Goal: Information Seeking & Learning: Learn about a topic

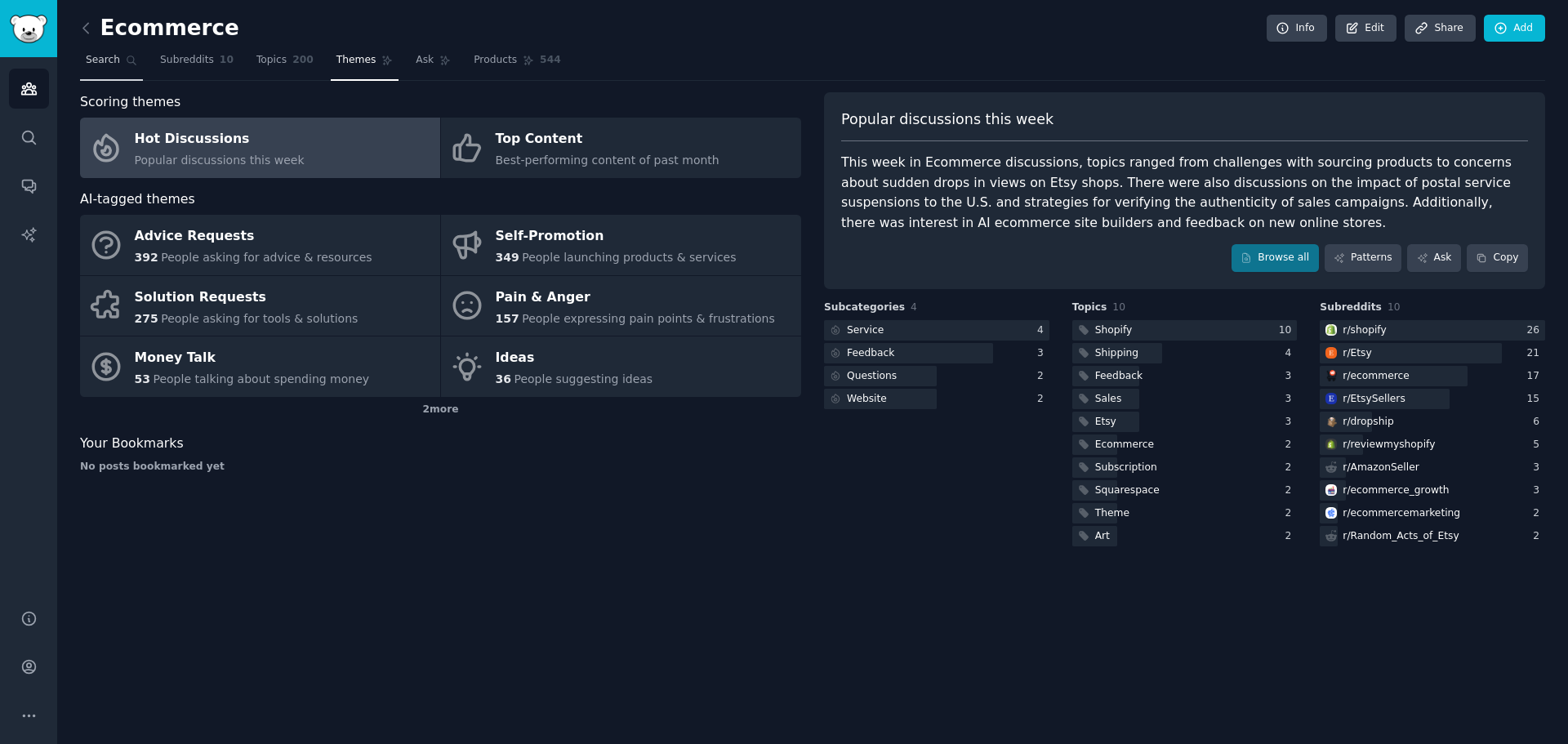
click at [92, 53] on span "Search" at bounding box center [103, 61] width 34 height 15
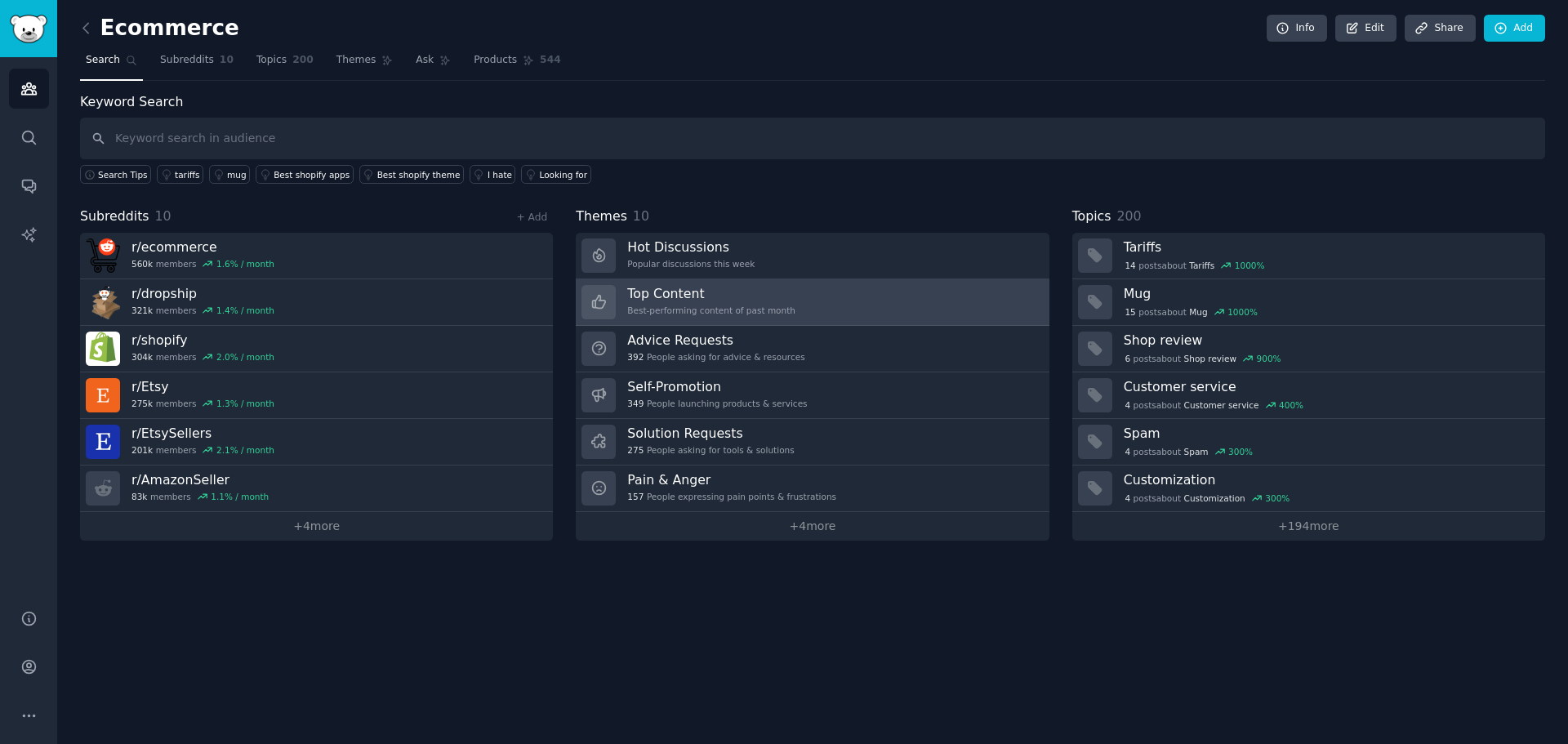
click at [792, 295] on link "Top Content Best-performing content of past month" at bounding box center [812, 303] width 473 height 47
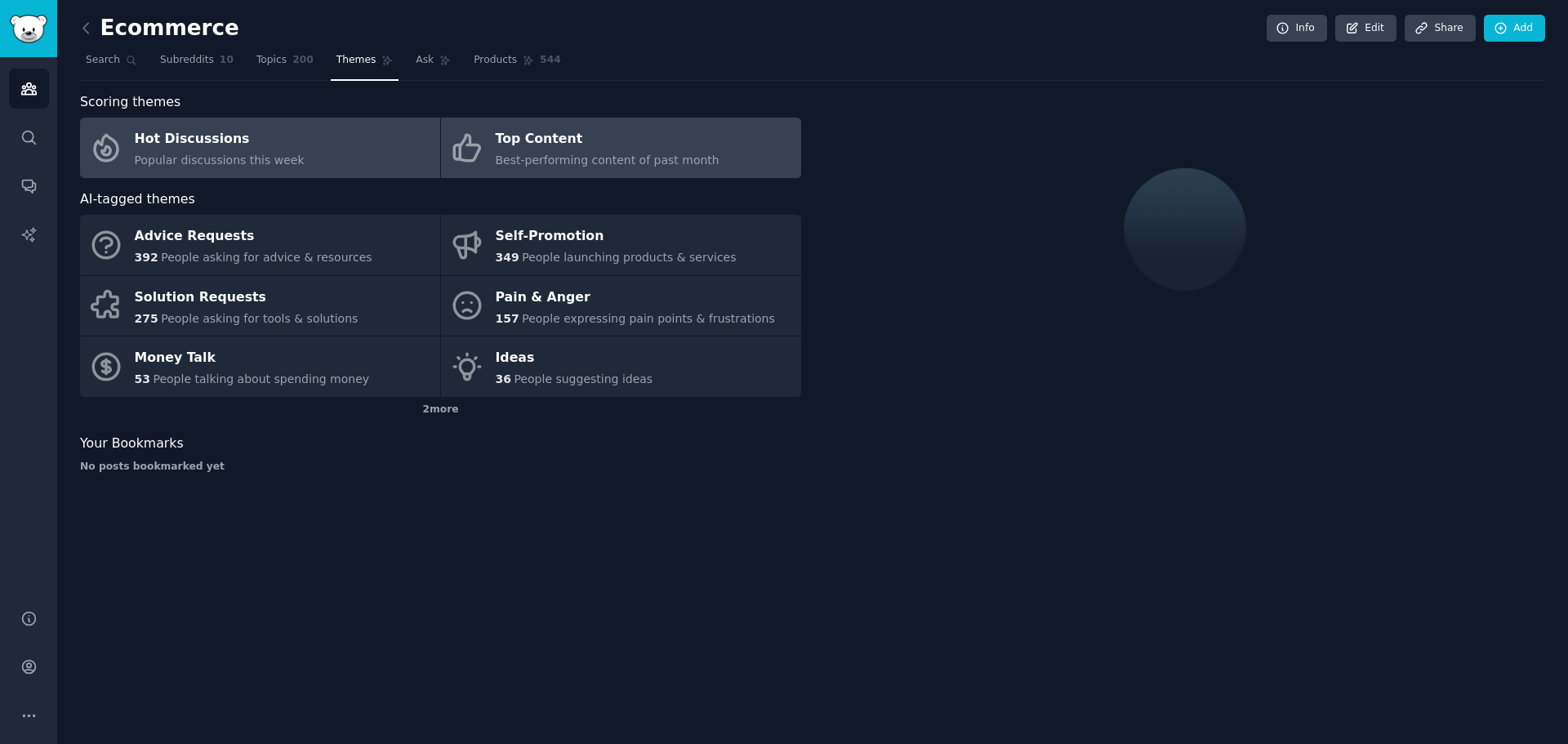
click at [247, 147] on div "Hot Discussions" at bounding box center [219, 139] width 169 height 26
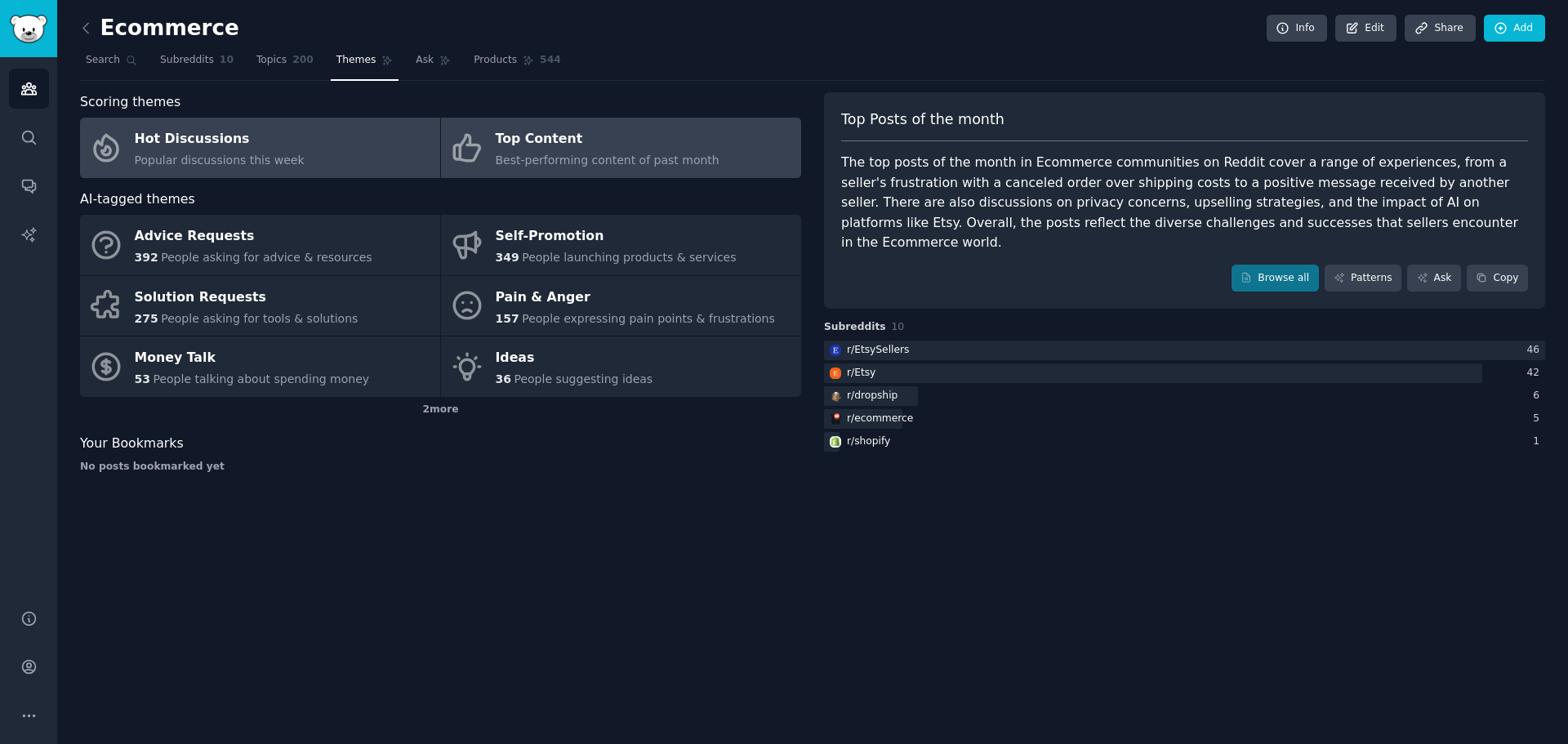
click at [502, 148] on div "Top Content" at bounding box center [608, 139] width 224 height 26
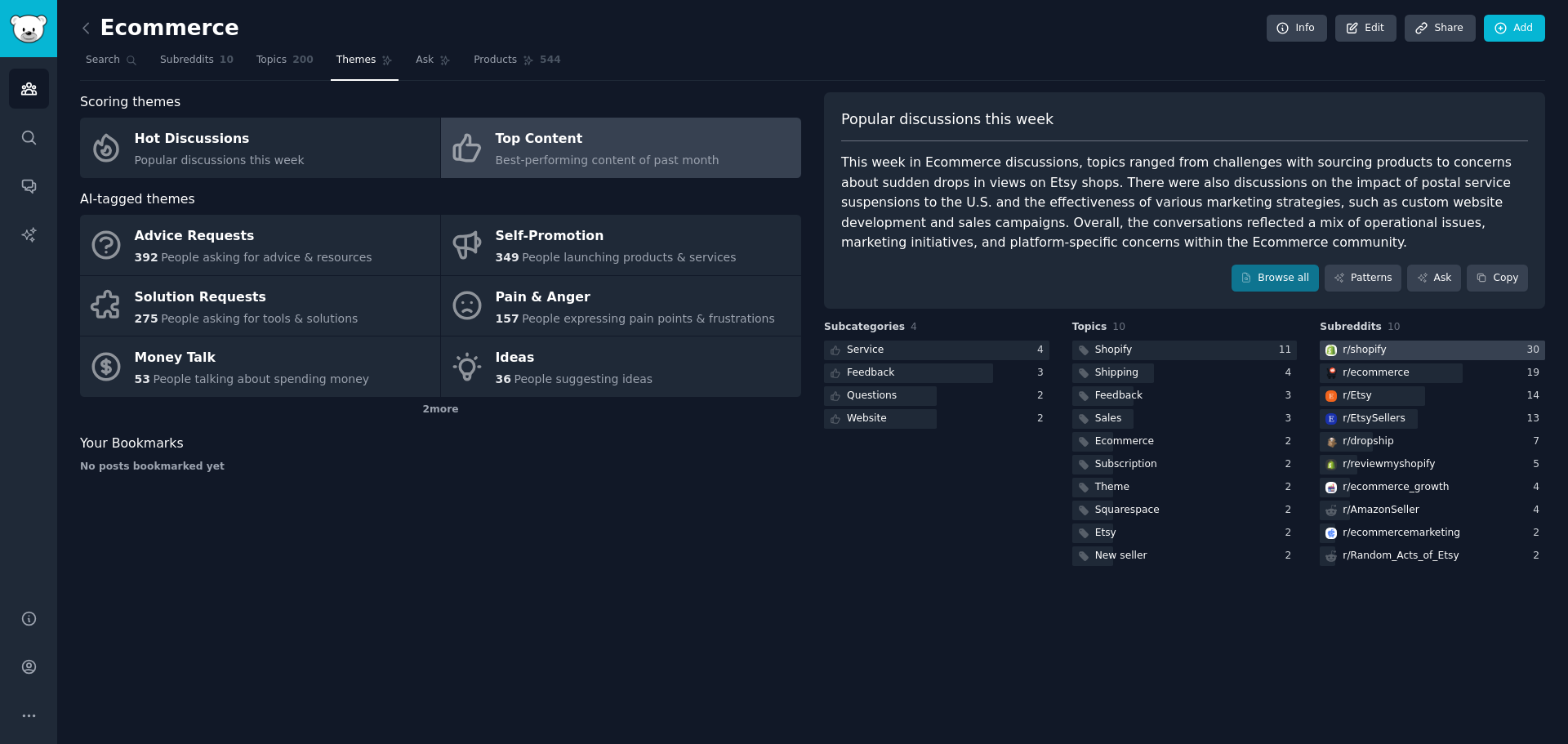
click at [1380, 344] on div "r/ shopify" at bounding box center [1364, 351] width 43 height 15
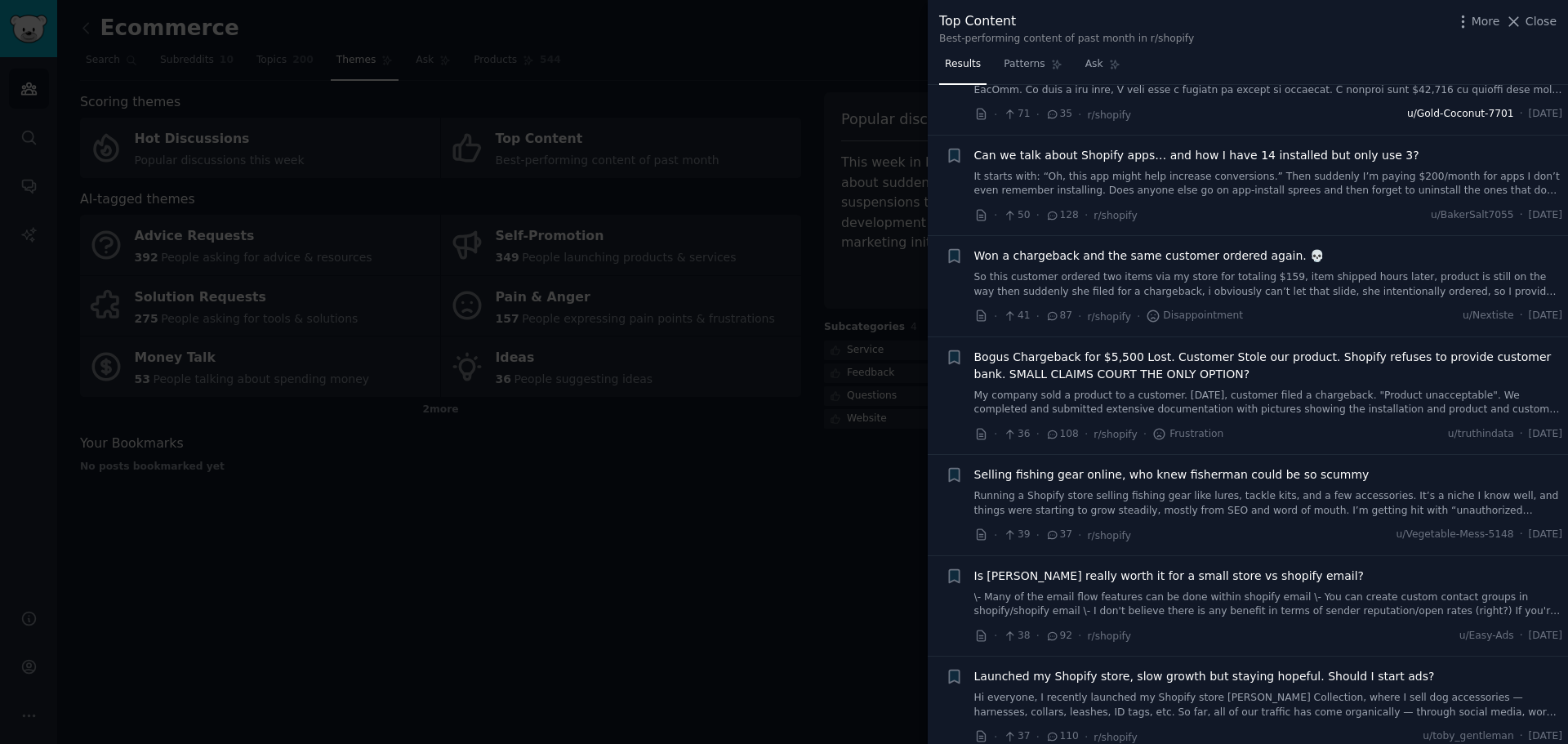
scroll to position [654, 0]
click at [849, 548] on div at bounding box center [784, 372] width 1568 height 744
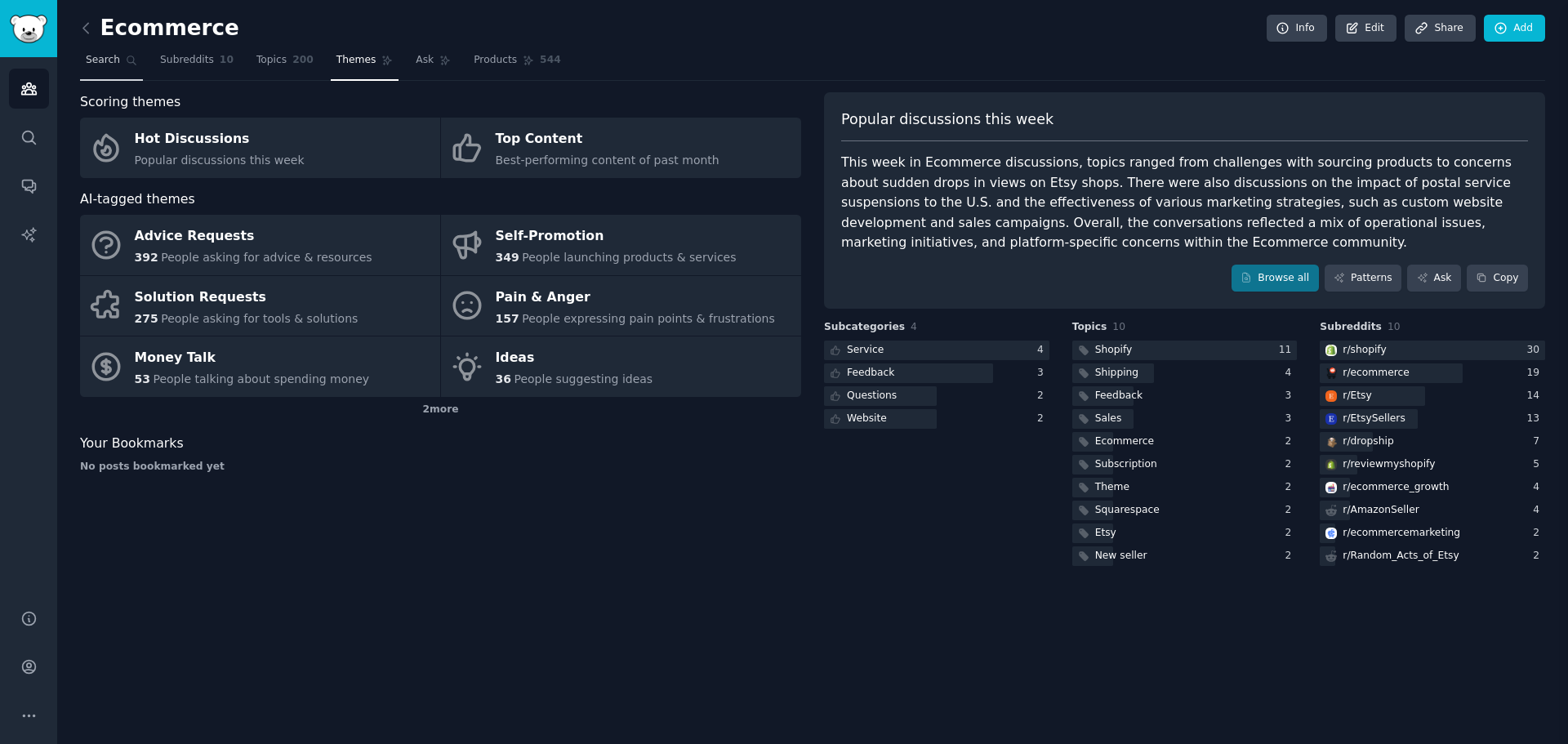
click at [100, 68] on link "Search" at bounding box center [111, 64] width 63 height 33
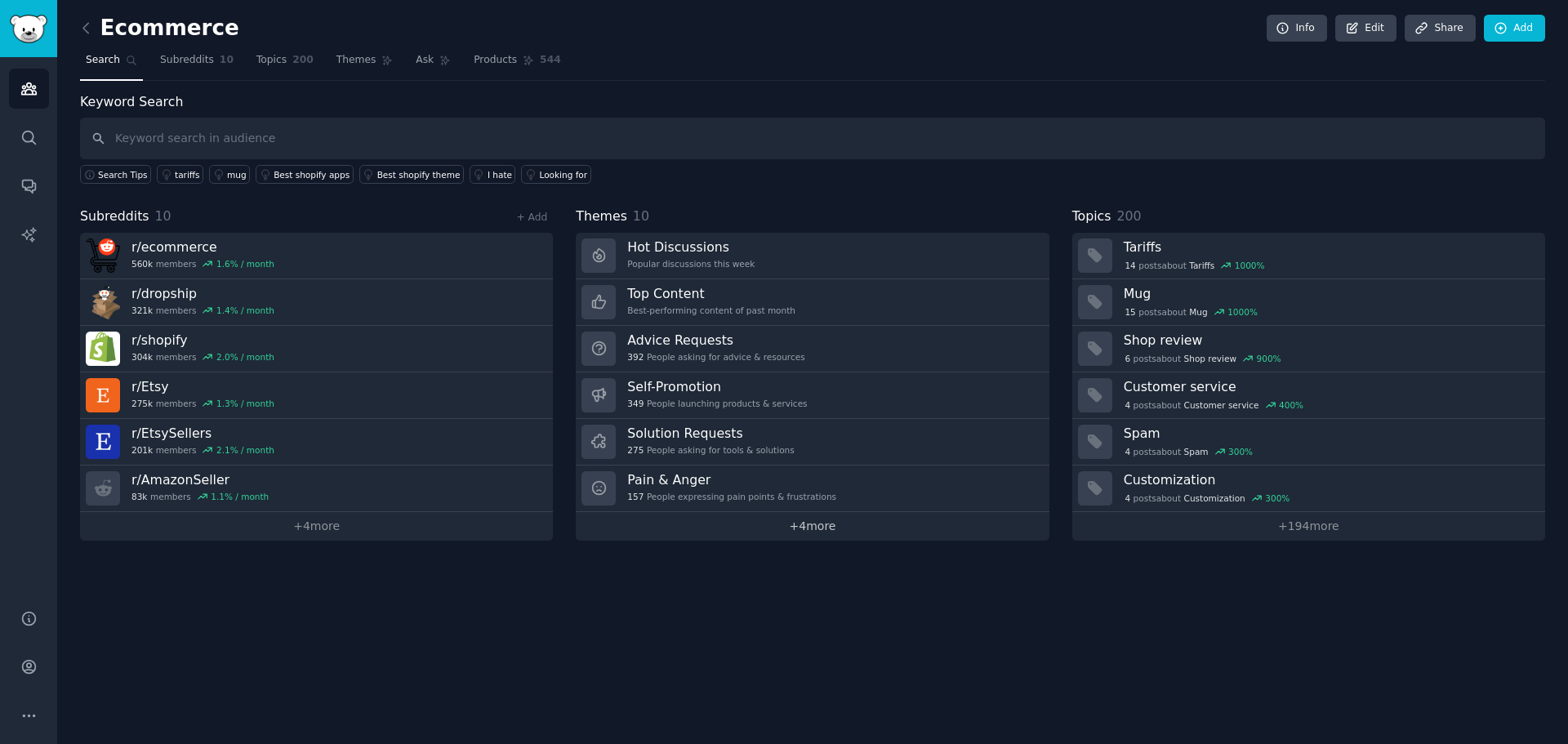
click at [777, 537] on link "+ 4 more" at bounding box center [812, 526] width 473 height 28
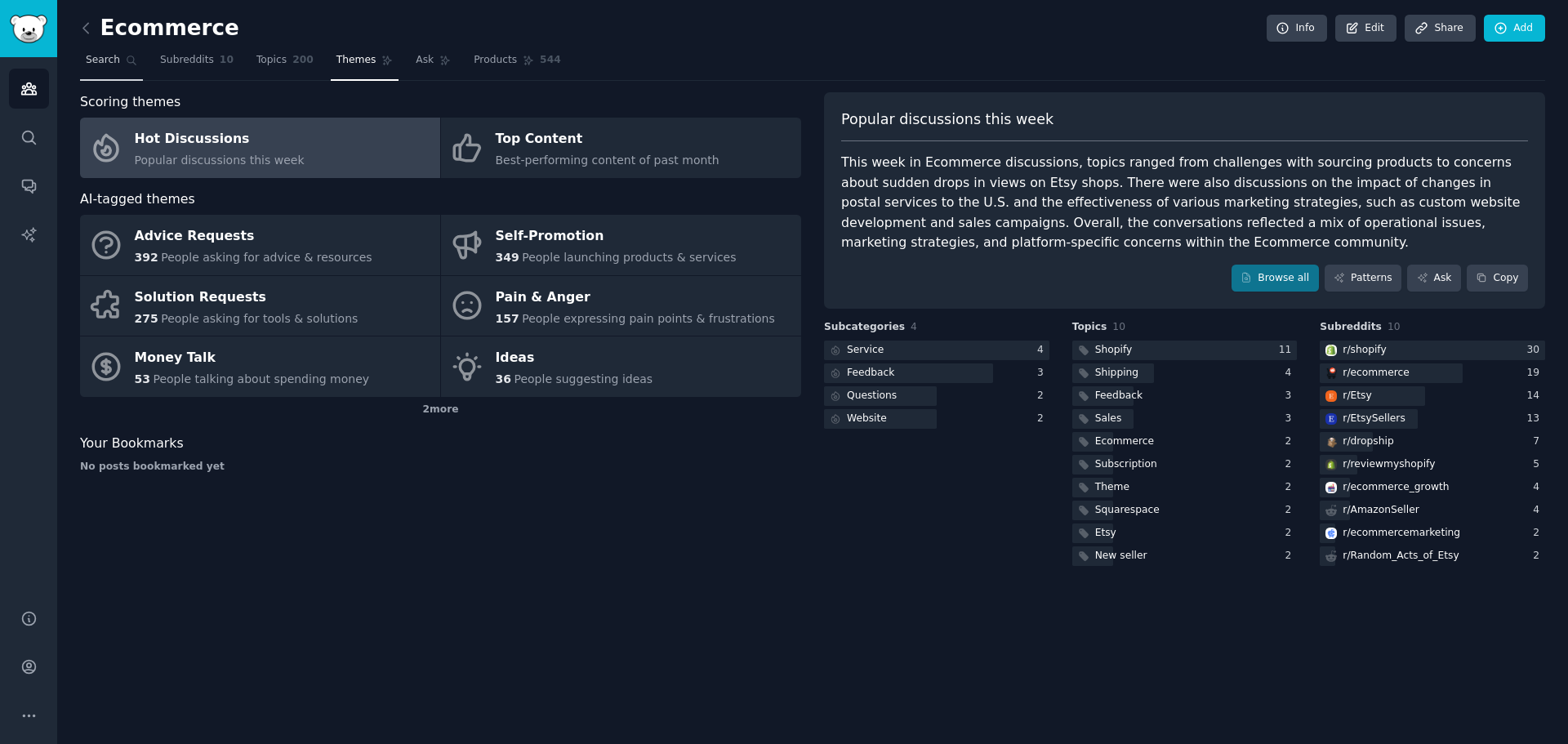
click at [119, 53] on link "Search" at bounding box center [111, 64] width 63 height 33
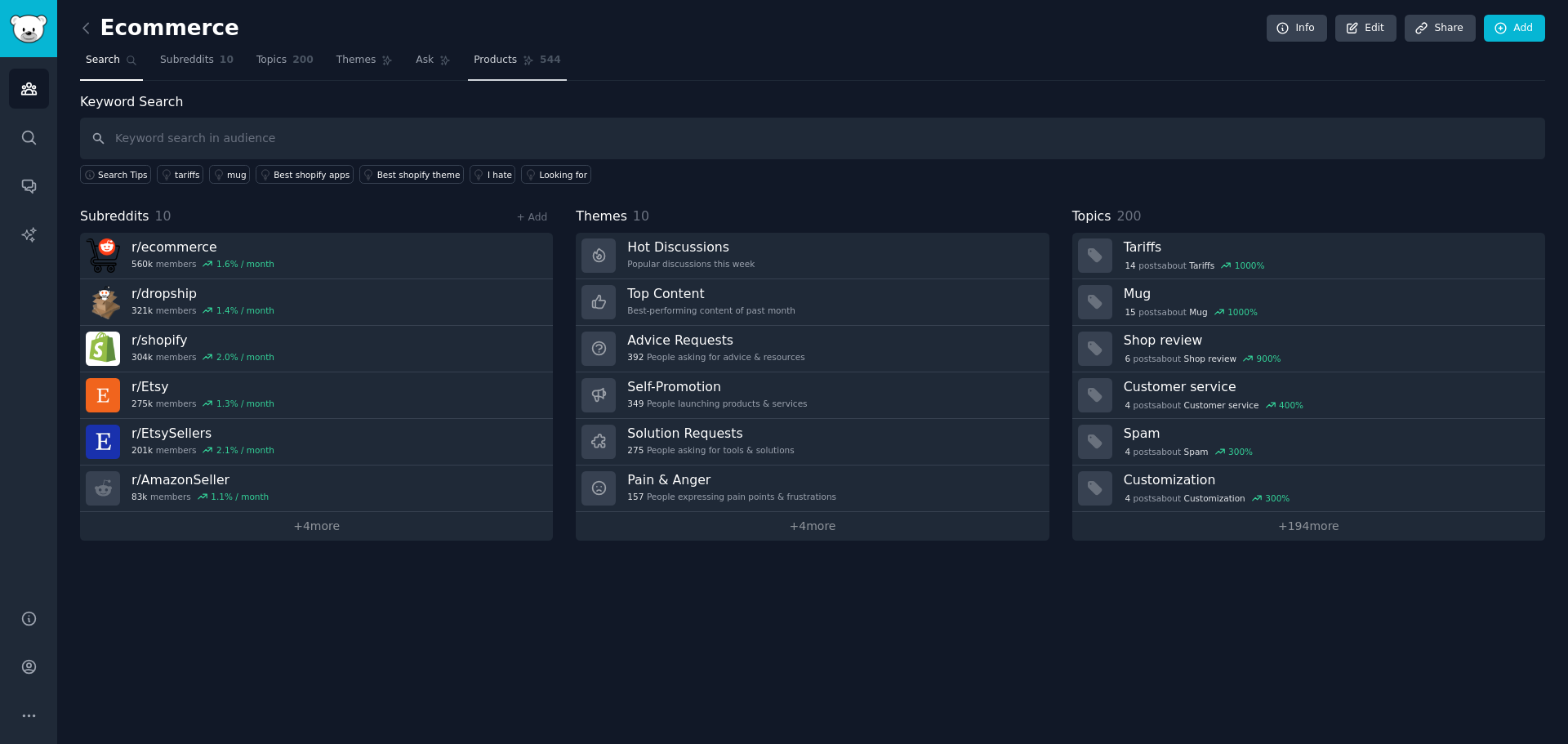
click at [473, 57] on span "Products" at bounding box center [495, 61] width 43 height 15
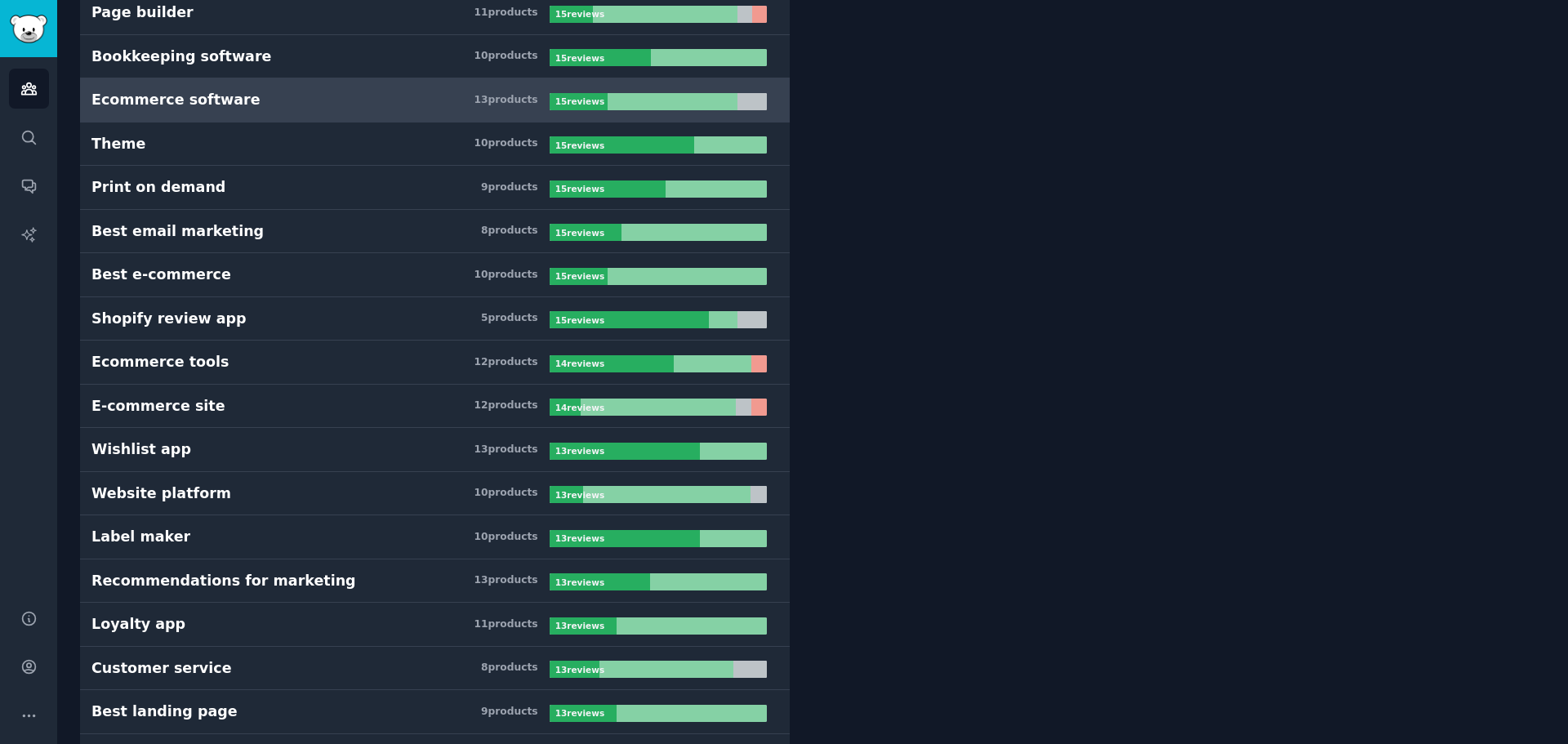
scroll to position [2287, 0]
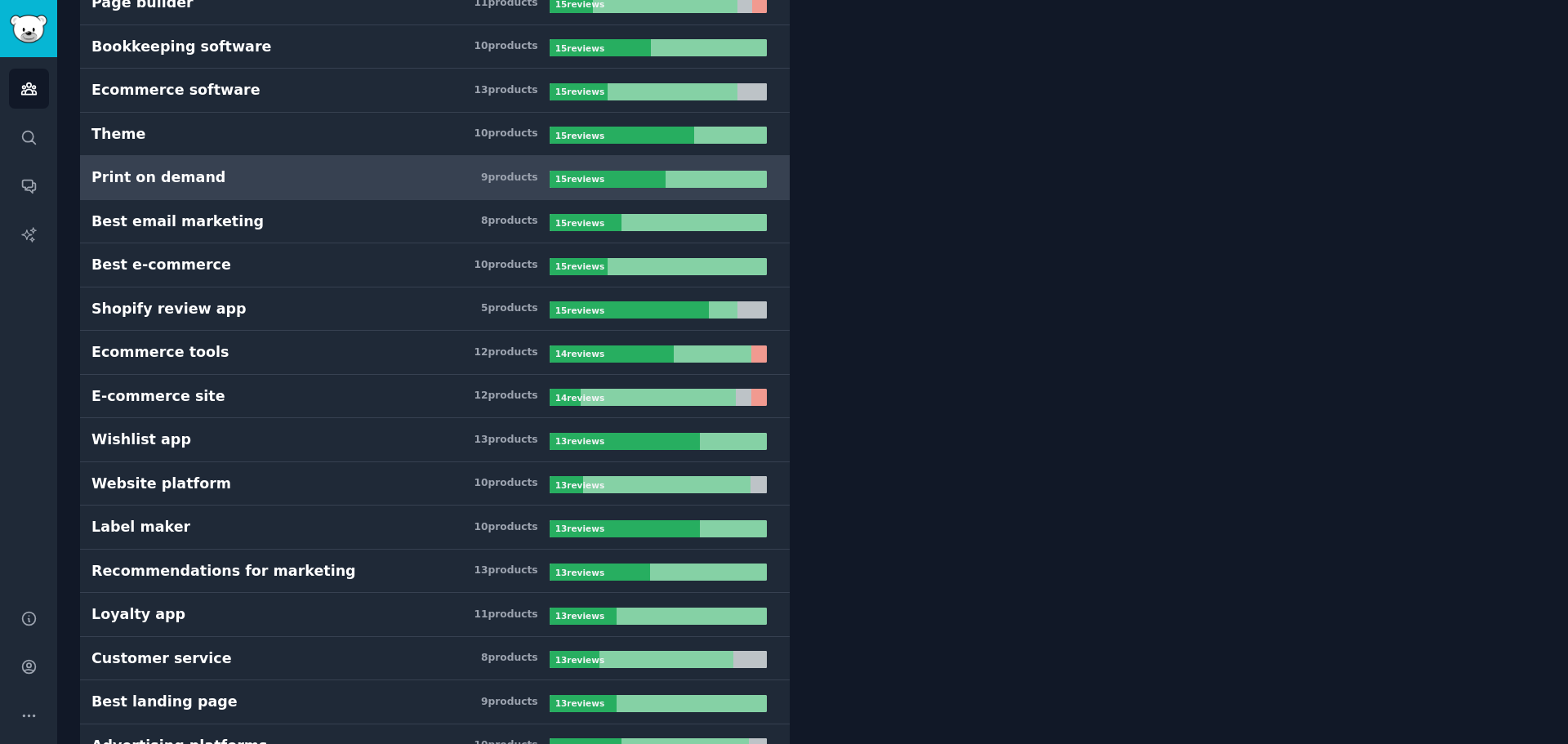
click at [307, 174] on h3 "Print on demand 9 product s" at bounding box center [321, 178] width 458 height 20
click at [150, 175] on div "Print on demand" at bounding box center [159, 178] width 134 height 20
click at [502, 177] on div "9 product s" at bounding box center [509, 178] width 57 height 15
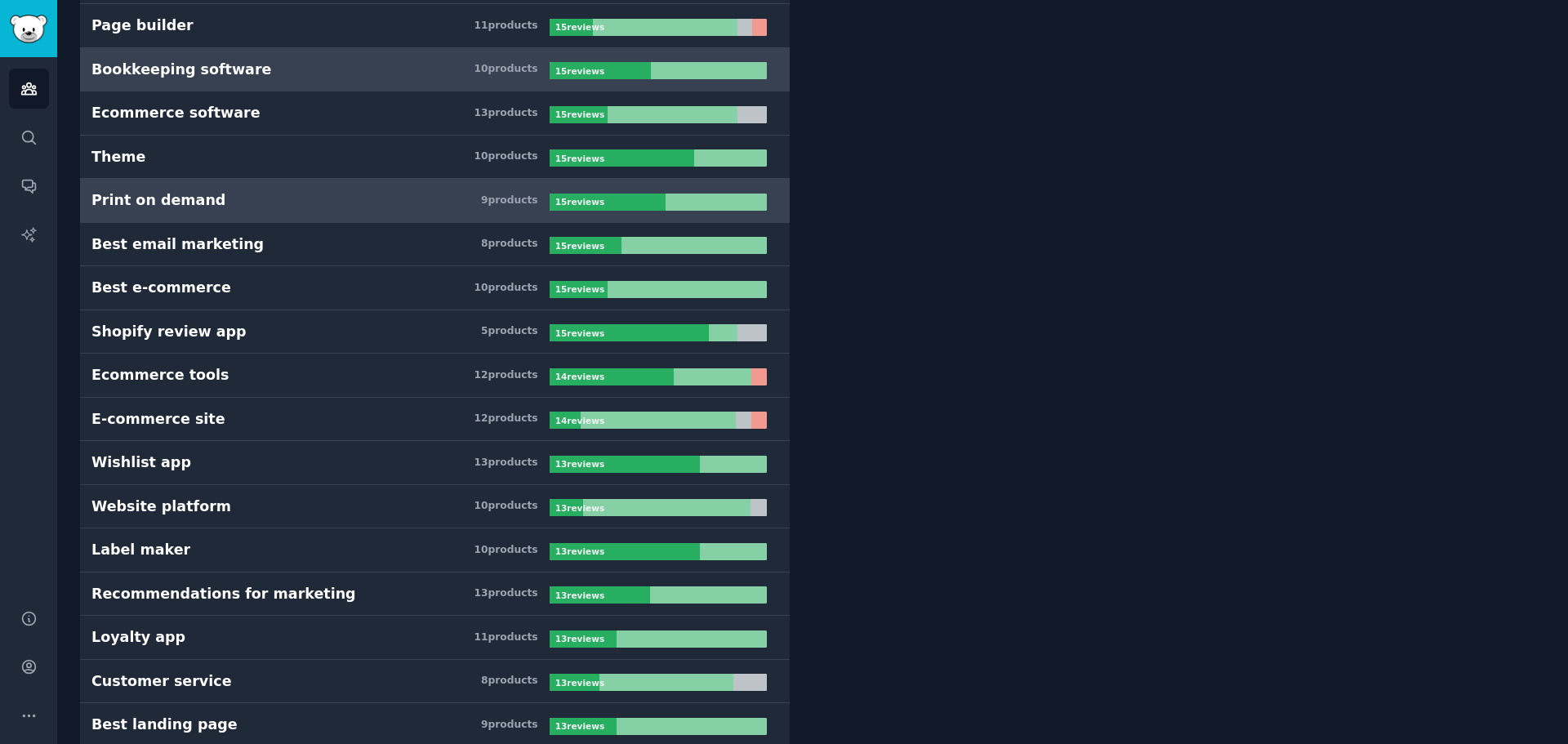
scroll to position [2042, 0]
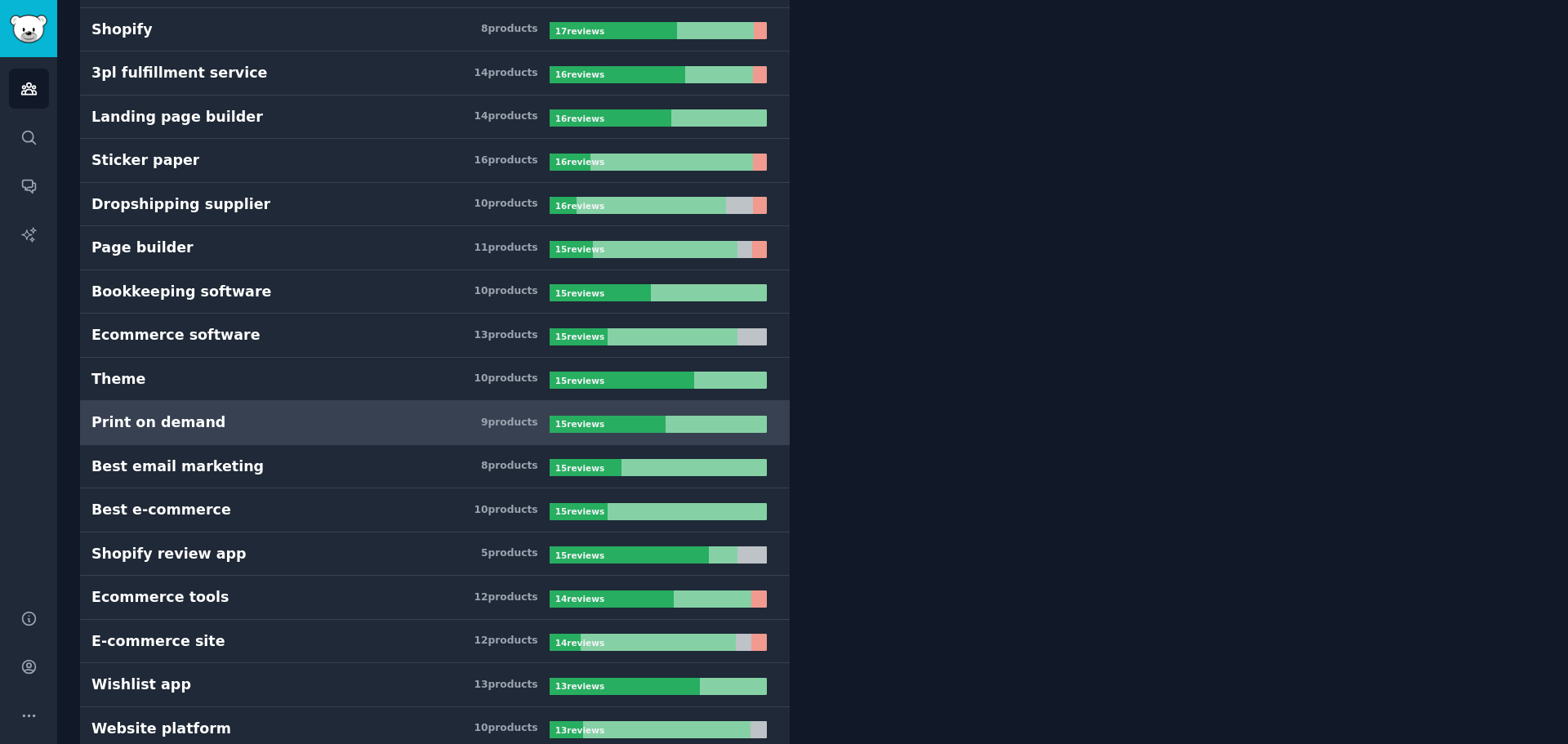
click at [646, 420] on div at bounding box center [607, 424] width 116 height 18
click at [339, 417] on h3 "Print on demand 9 product s" at bounding box center [321, 423] width 458 height 20
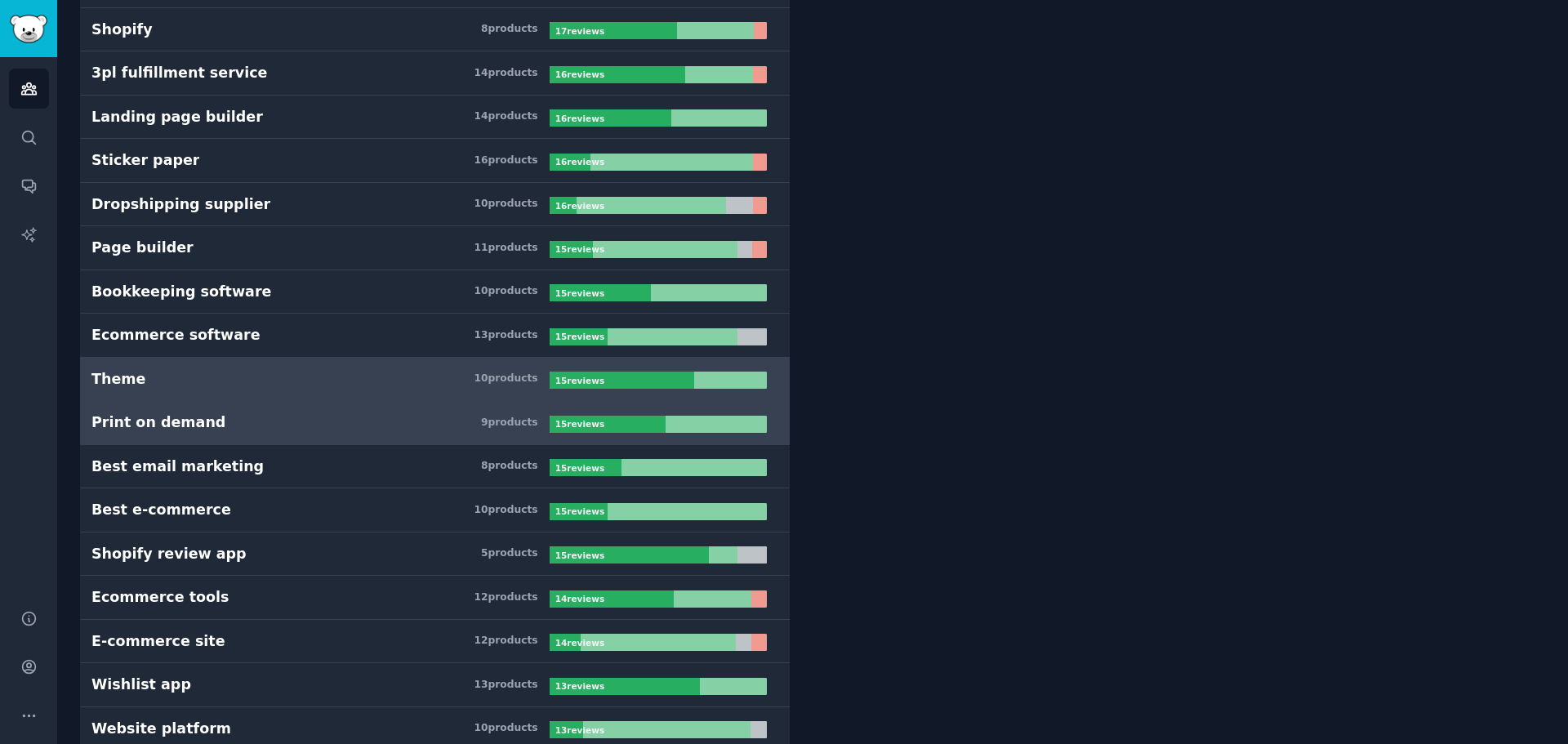
click at [334, 372] on h3 "Theme 10 product s" at bounding box center [321, 379] width 458 height 20
click at [322, 417] on h3 "Print on demand 9 product s" at bounding box center [321, 423] width 458 height 20
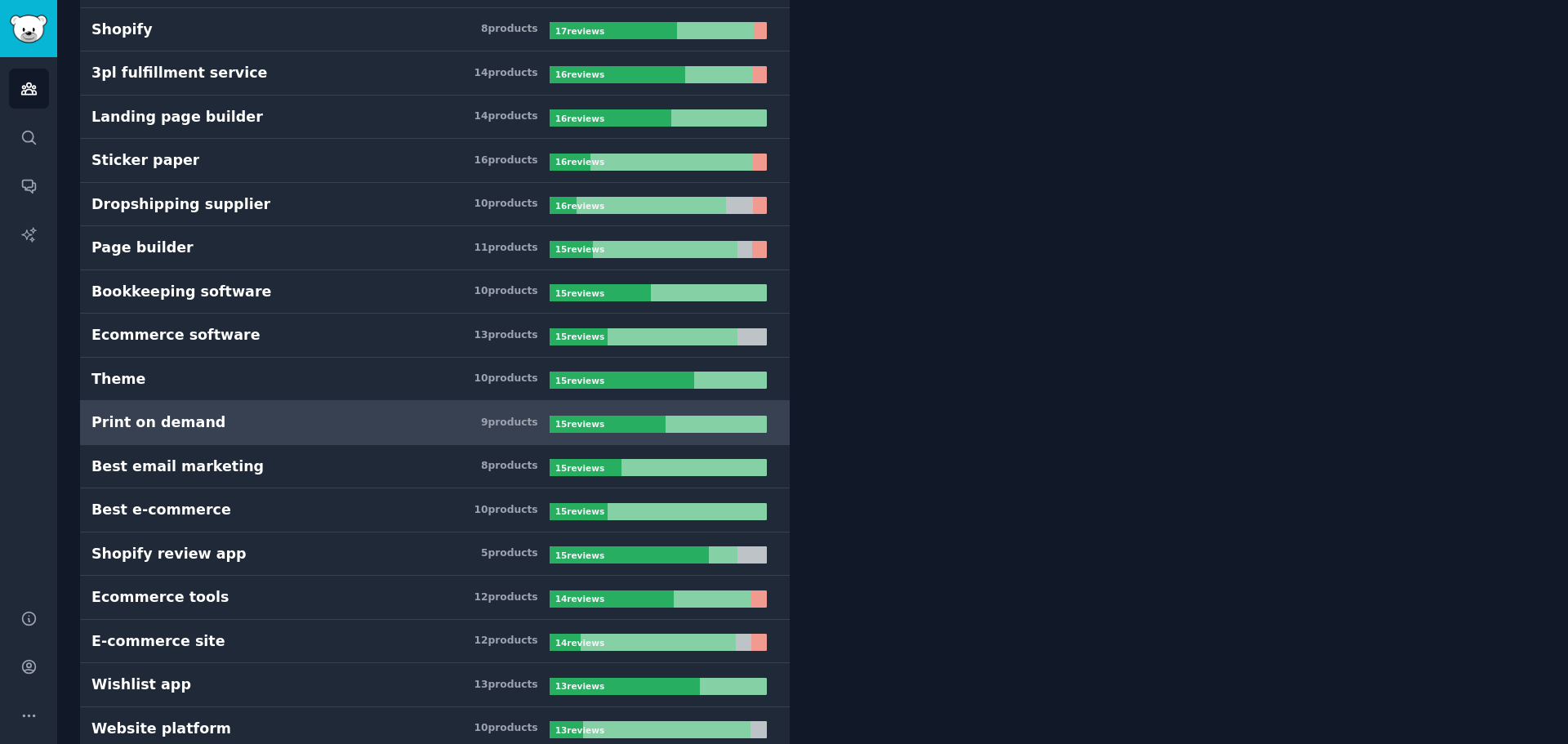
click at [175, 421] on div "Print on demand" at bounding box center [159, 423] width 134 height 20
